Goal: Information Seeking & Learning: Learn about a topic

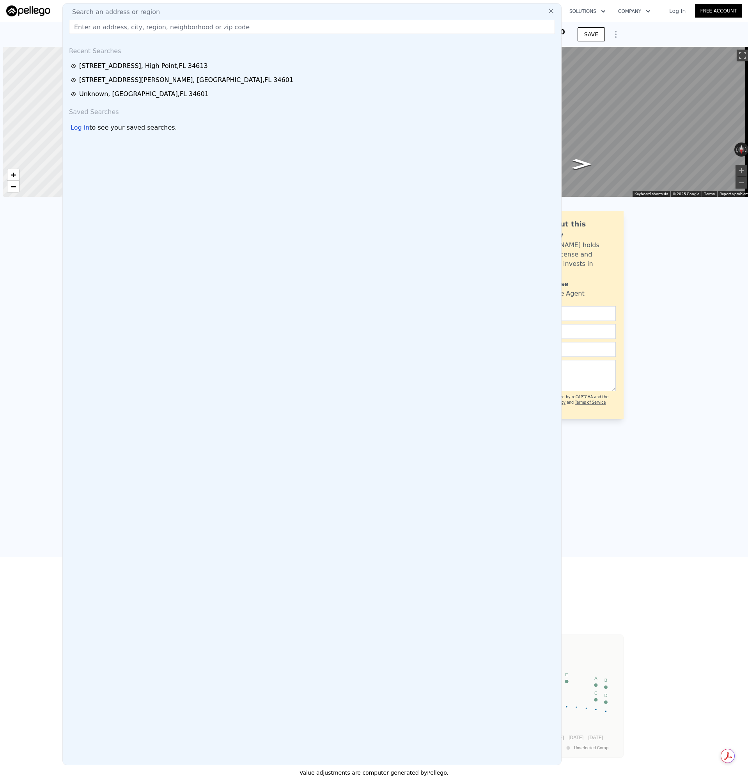
type input "[STREET_ADDRESS]"
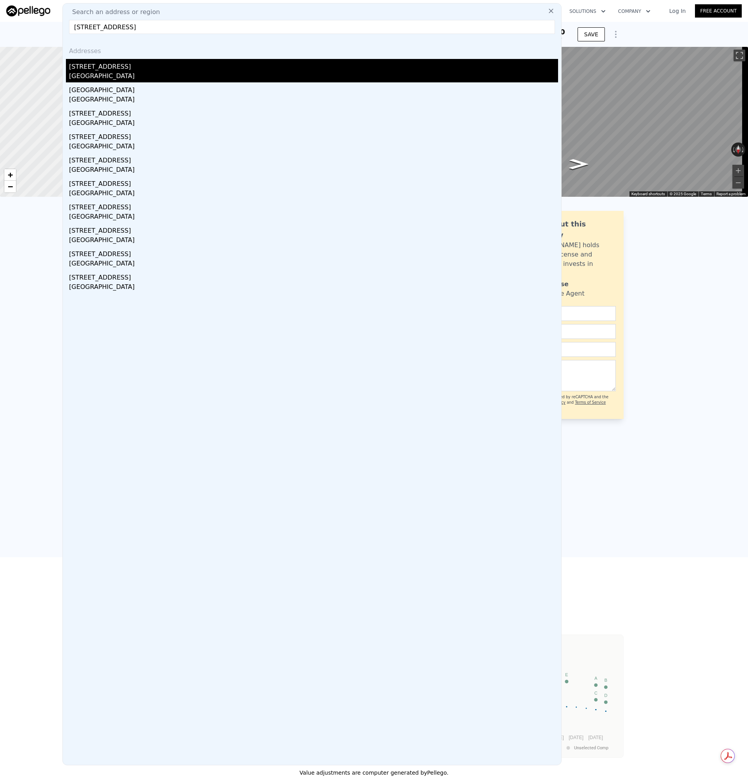
click at [95, 73] on div "[GEOGRAPHIC_DATA]" at bounding box center [313, 76] width 489 height 11
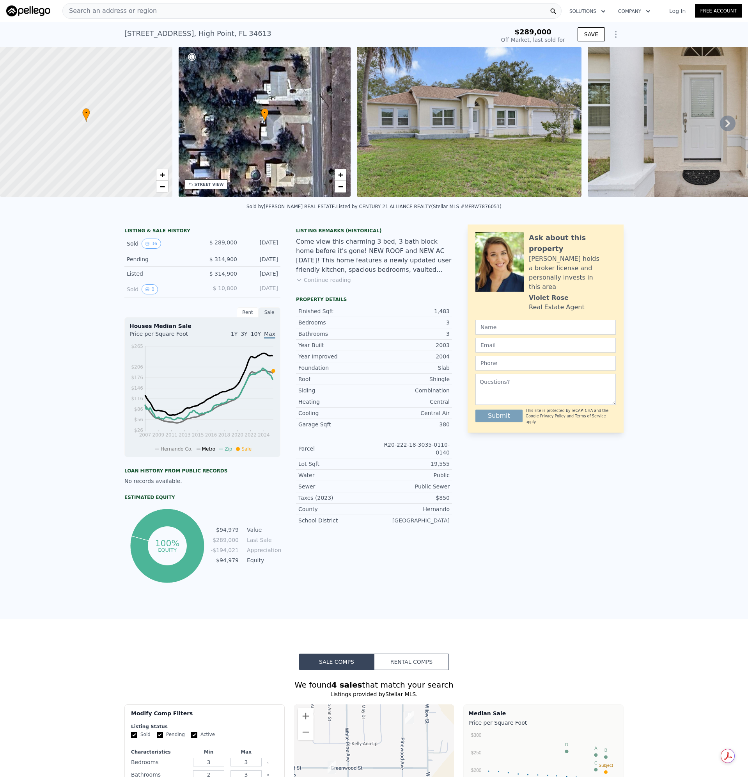
click at [326, 284] on button "Continue reading" at bounding box center [323, 280] width 55 height 8
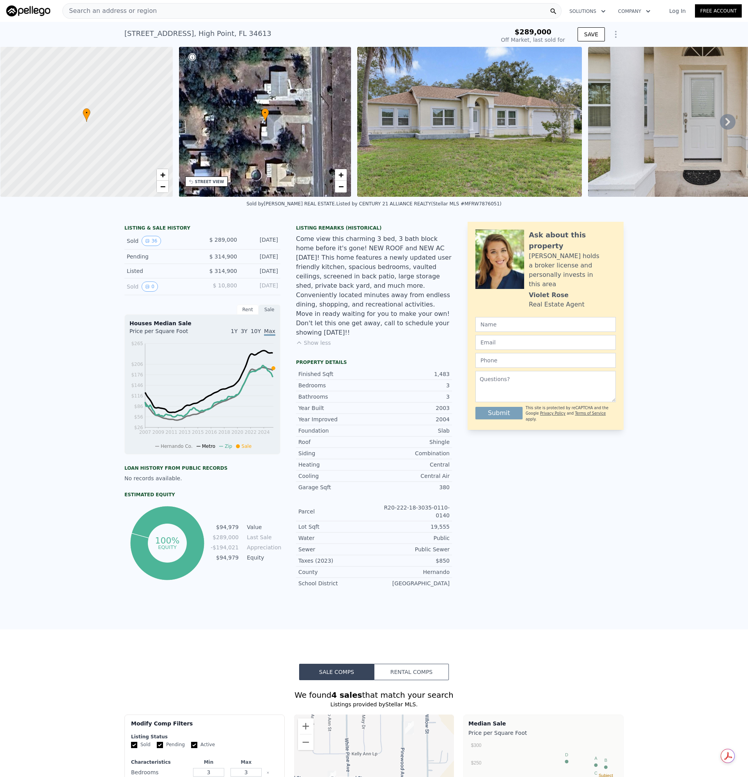
scroll to position [0, 3]
click at [143, 246] on button "36" at bounding box center [151, 241] width 19 height 10
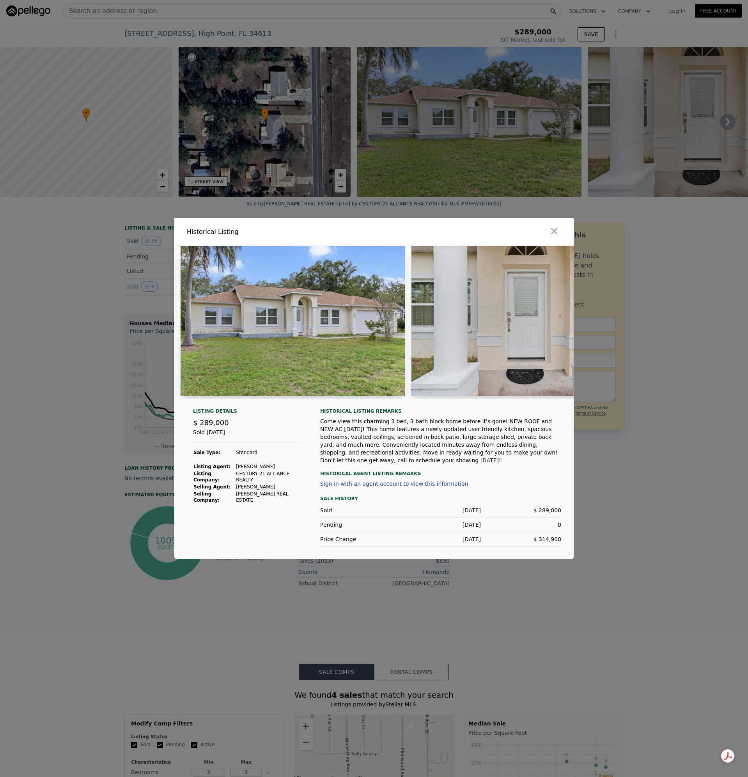
click at [558, 232] on icon "button" at bounding box center [554, 231] width 11 height 11
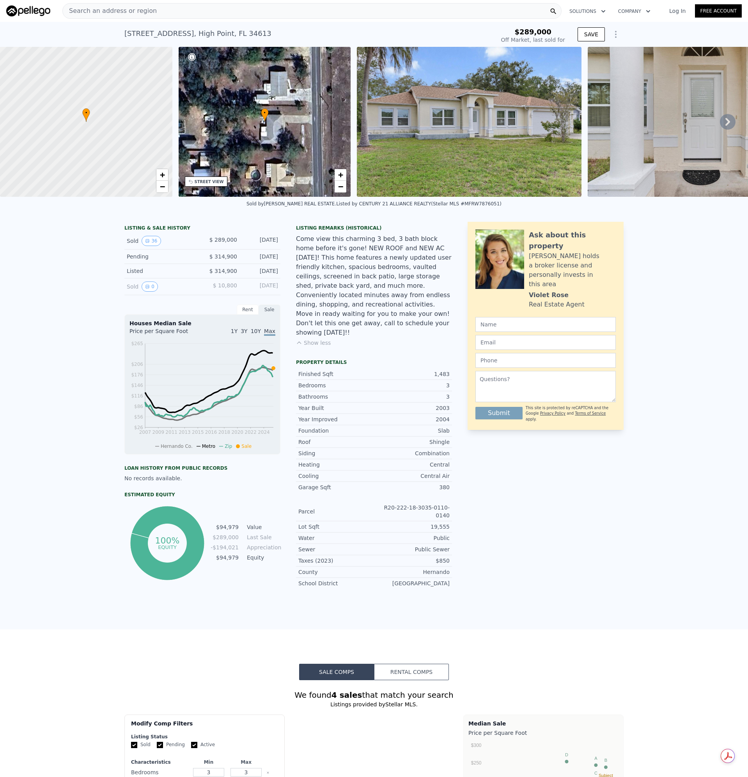
type input "$ 364,000"
type input "$ 35,840"
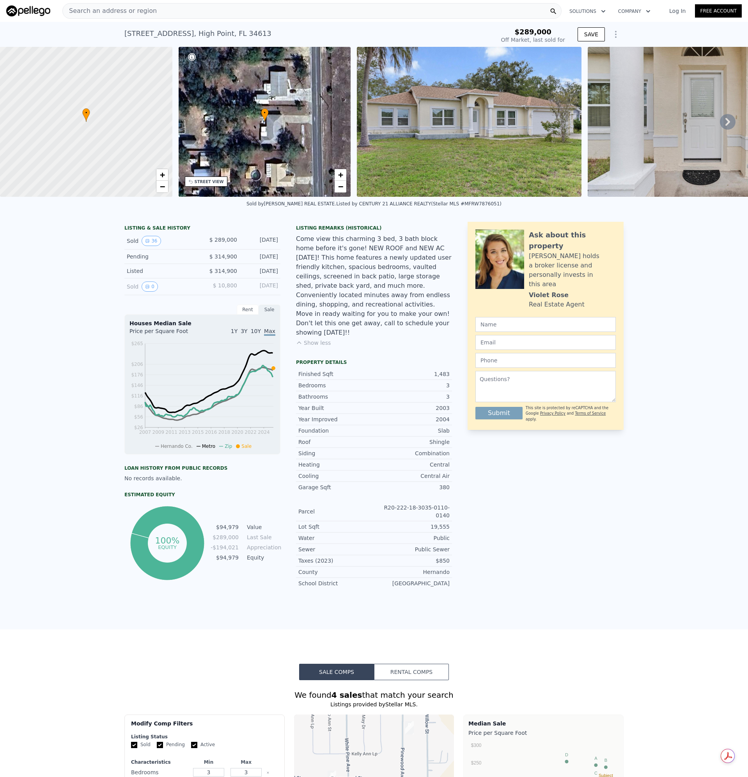
click at [117, 11] on span "Search an address or region" at bounding box center [110, 10] width 94 height 9
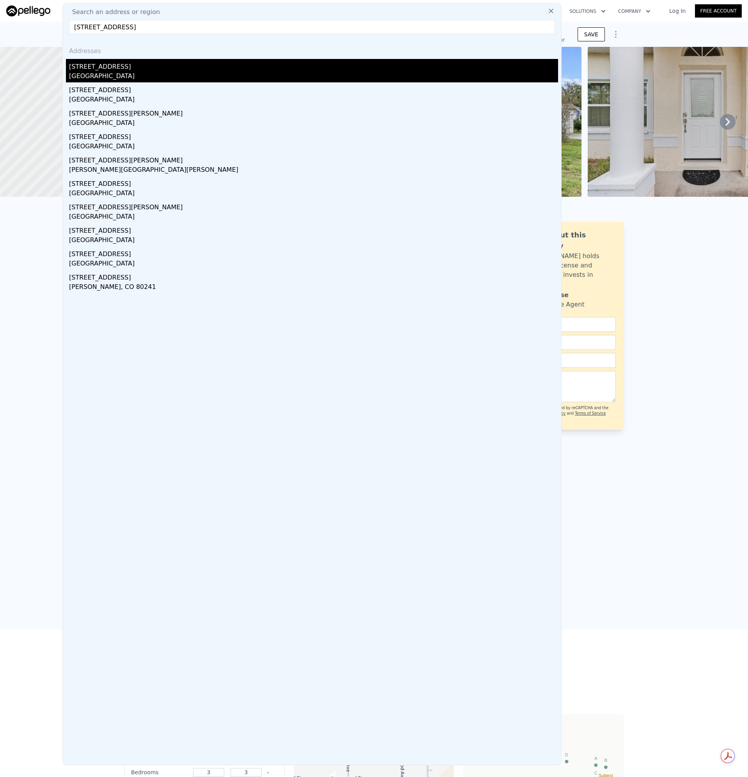
type input "[STREET_ADDRESS]"
click at [84, 72] on div "[GEOGRAPHIC_DATA]" at bounding box center [313, 76] width 489 height 11
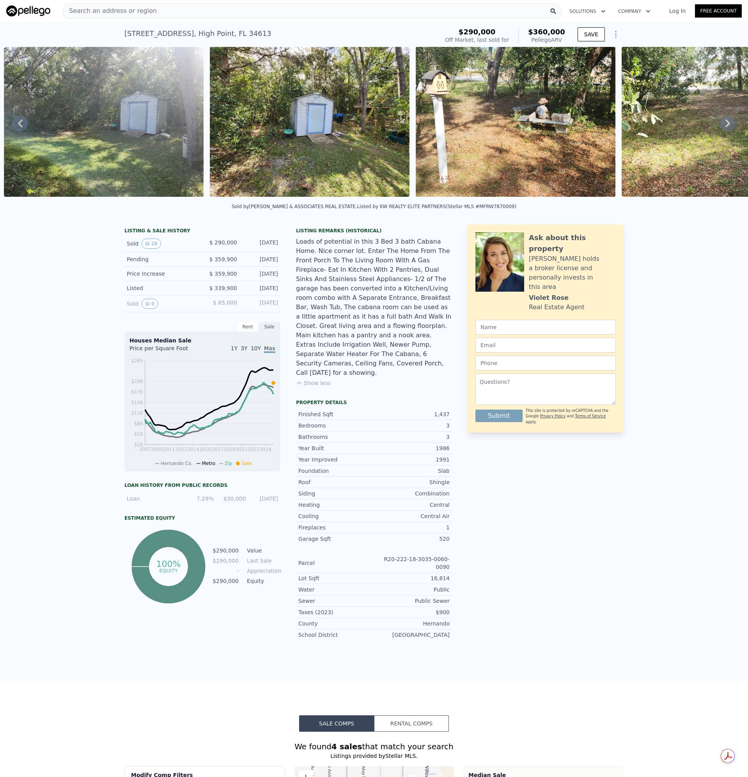
scroll to position [0, 4986]
click at [152, 10] on div "Search an address or region" at bounding box center [311, 11] width 499 height 16
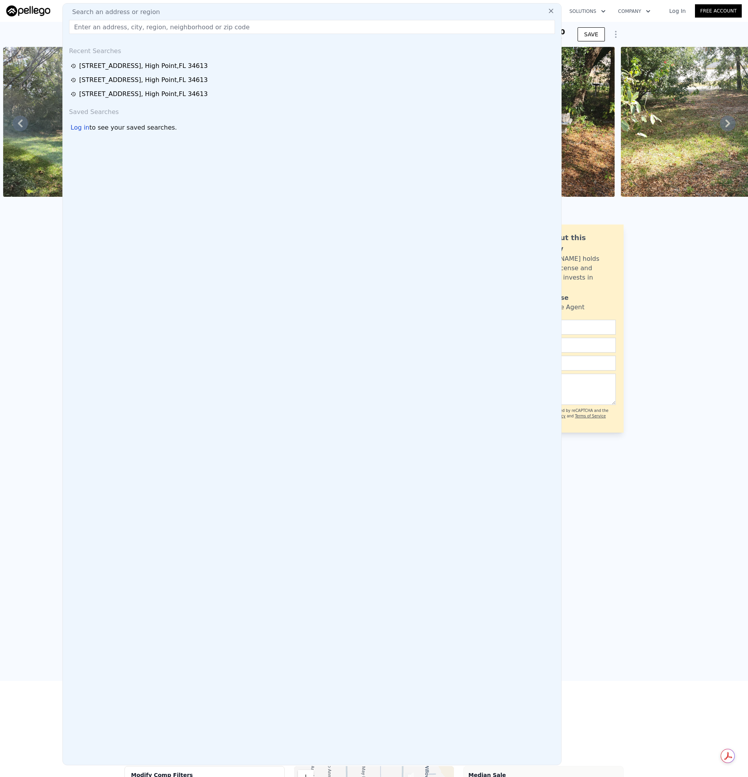
type input "[STREET_ADDRESS]"
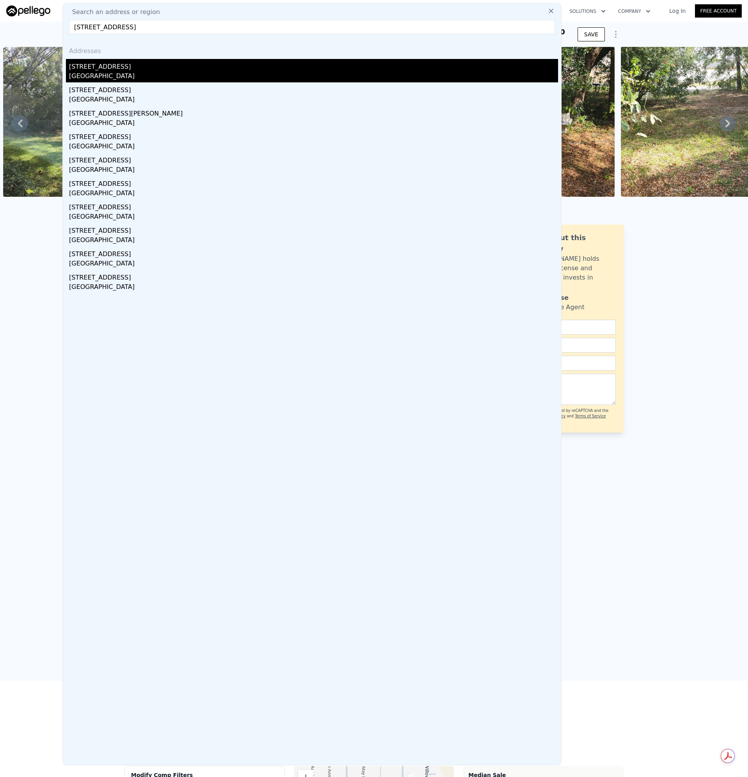
click at [96, 72] on div "[GEOGRAPHIC_DATA]" at bounding box center [313, 76] width 489 height 11
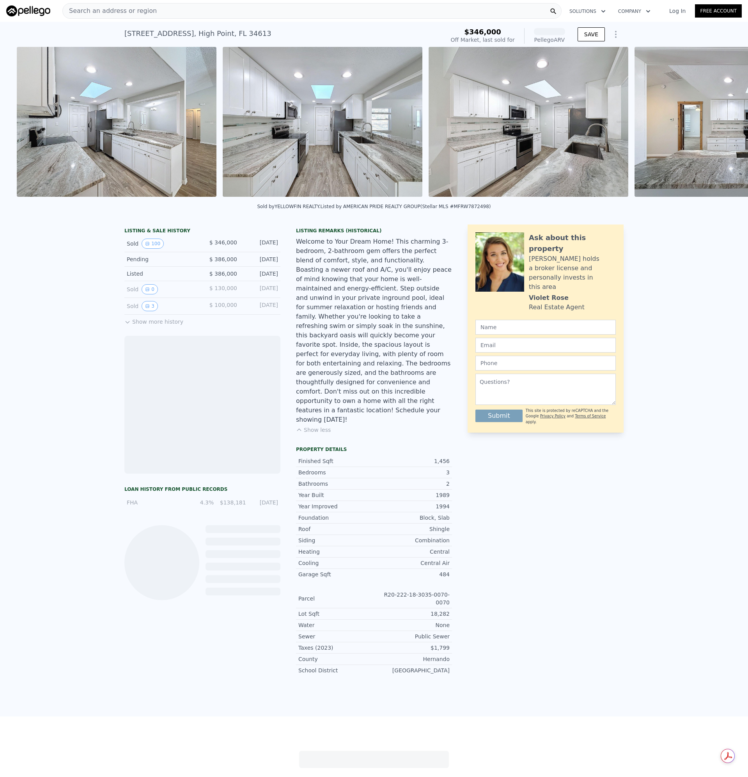
scroll to position [0, 5000]
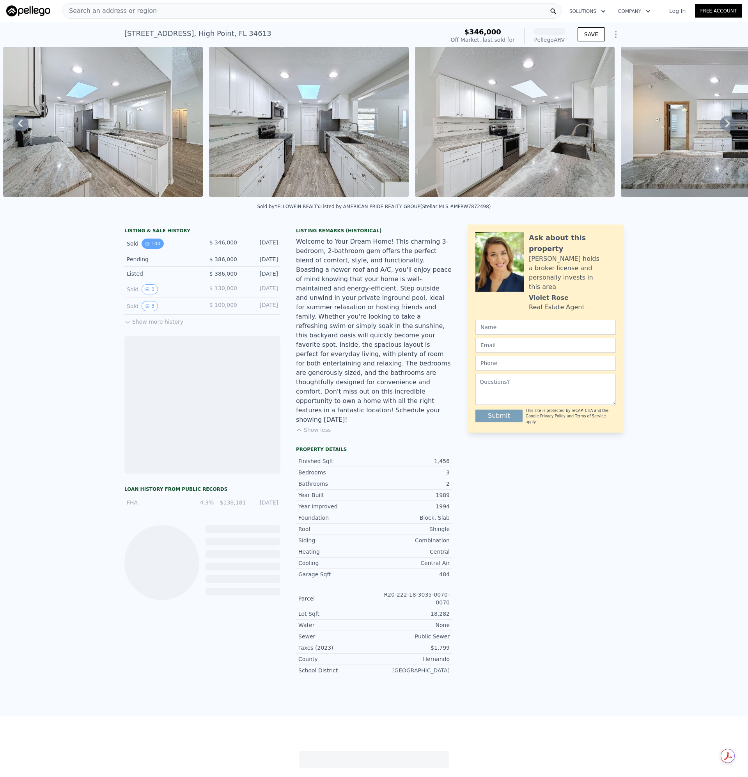
click at [151, 249] on button "100" at bounding box center [153, 243] width 22 height 10
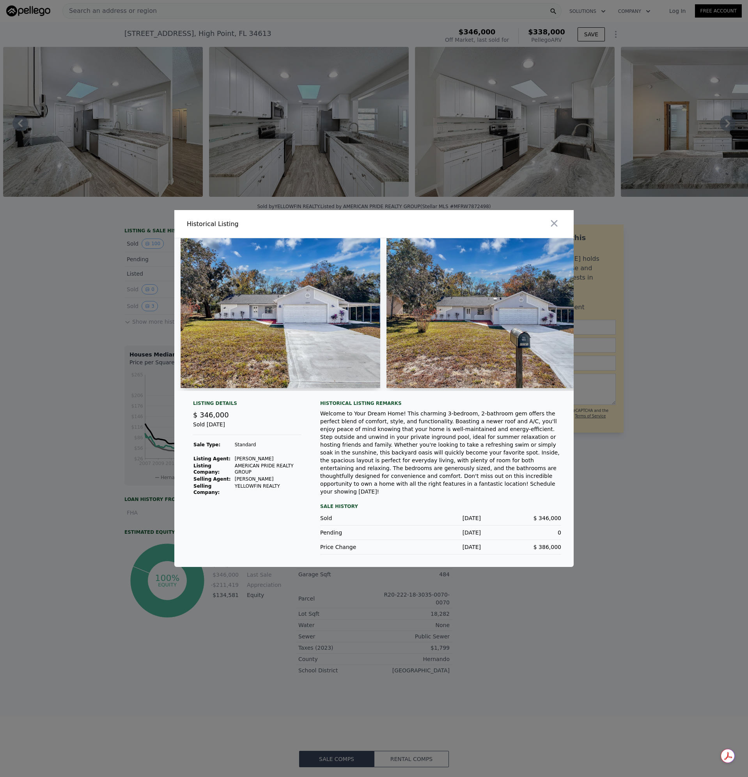
click at [270, 326] on img at bounding box center [281, 313] width 200 height 150
click at [270, 308] on img at bounding box center [281, 313] width 200 height 150
click at [556, 228] on icon "button" at bounding box center [554, 223] width 11 height 11
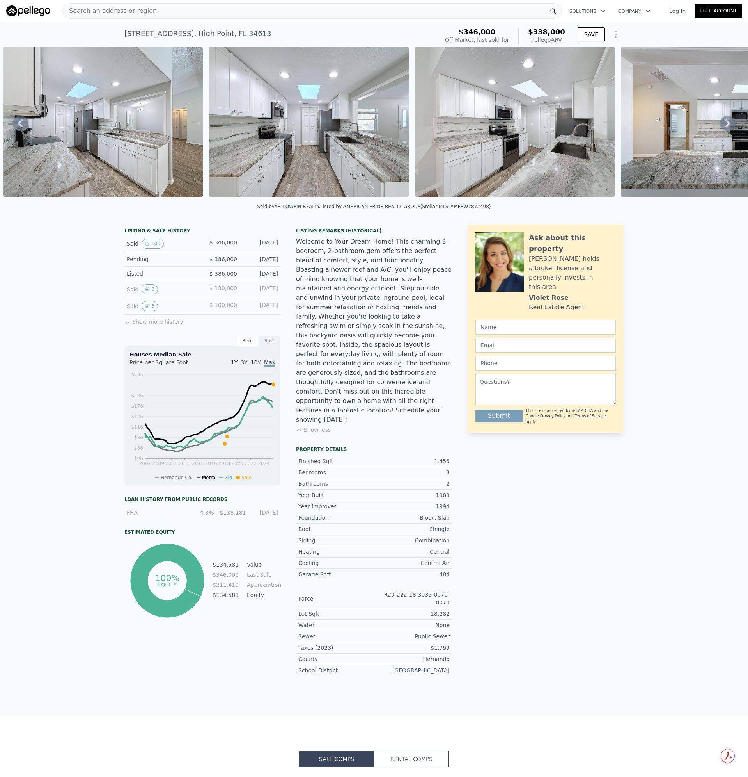
click at [108, 102] on img at bounding box center [103, 122] width 200 height 150
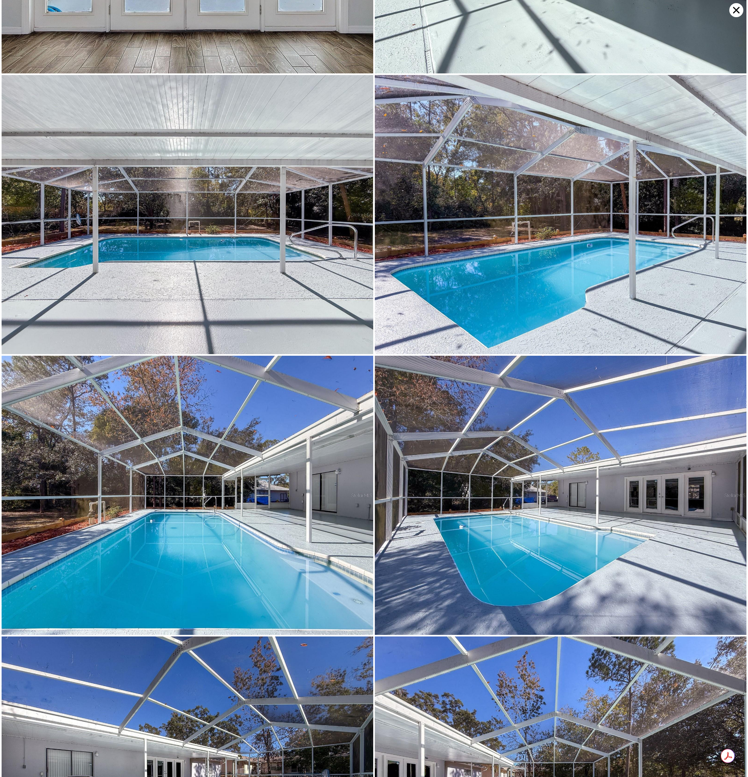
scroll to position [5566, 0]
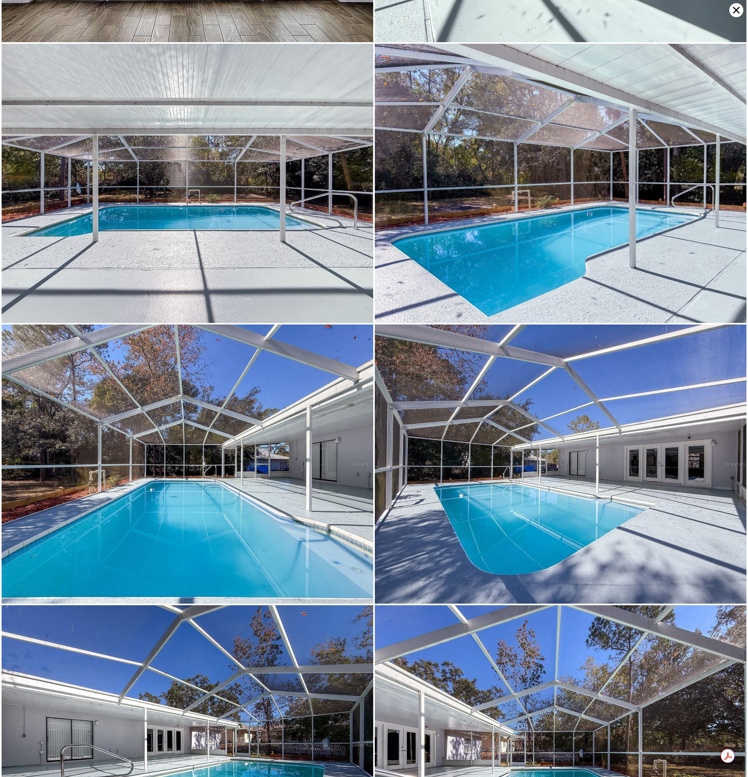
click at [736, 10] on icon at bounding box center [737, 10] width 14 height 14
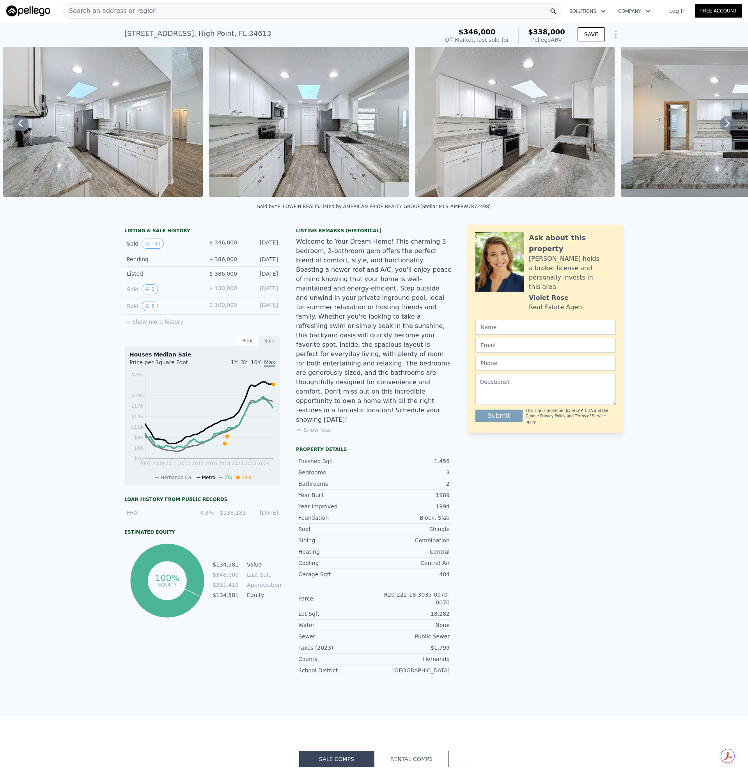
click at [129, 7] on span "Search an address or region" at bounding box center [110, 10] width 94 height 9
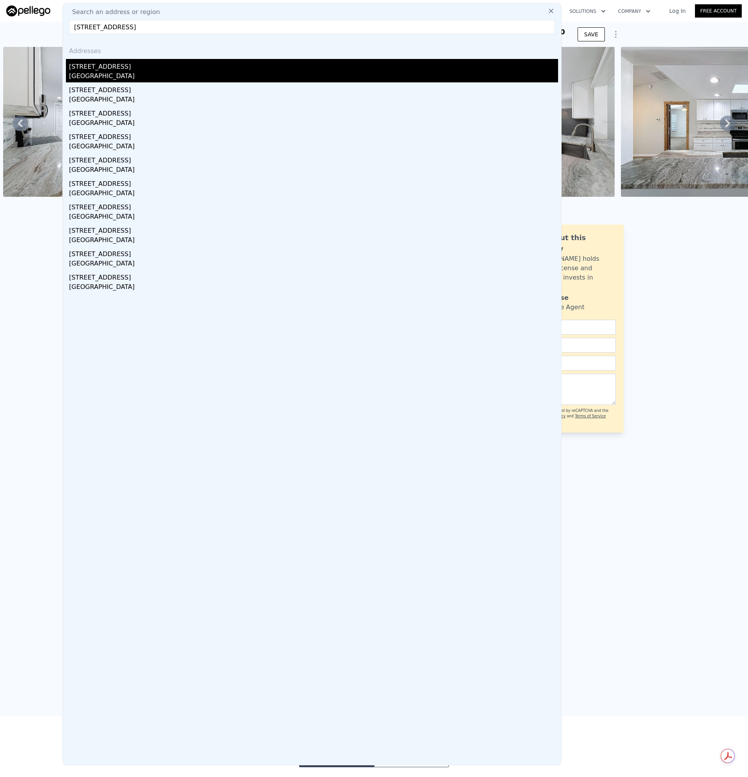
type input "[STREET_ADDRESS]"
click at [105, 72] on div "[GEOGRAPHIC_DATA]" at bounding box center [313, 76] width 489 height 11
type input "$ 319,000"
type input "$ 30,000"
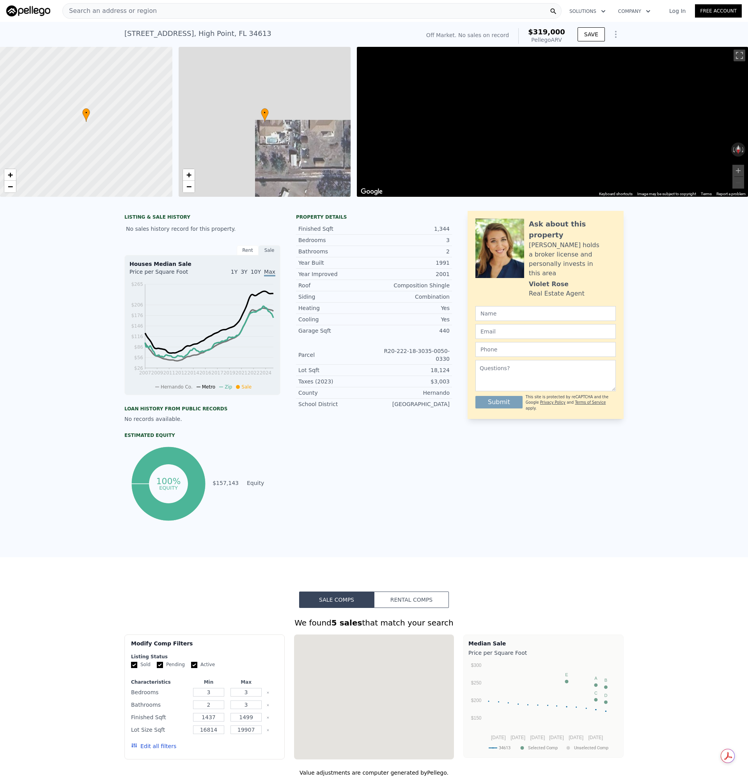
scroll to position [0, 3]
